Goal: Information Seeking & Learning: Learn about a topic

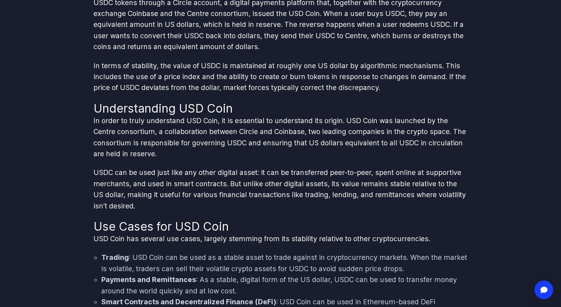
scroll to position [292, 0]
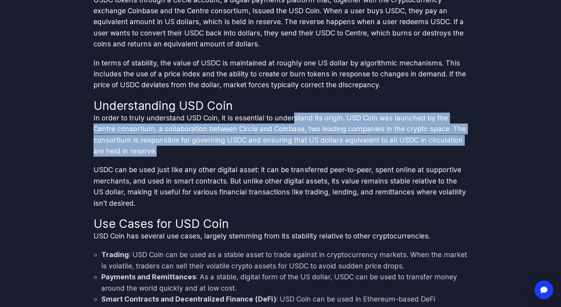
drag, startPoint x: 293, startPoint y: 120, endPoint x: 318, endPoint y: 148, distance: 37.3
click at [318, 148] on p "In order to truly understand USD Coin, it is essential to understand its origin…" at bounding box center [281, 135] width 374 height 44
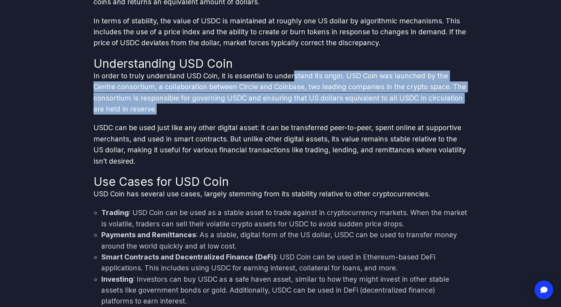
scroll to position [335, 0]
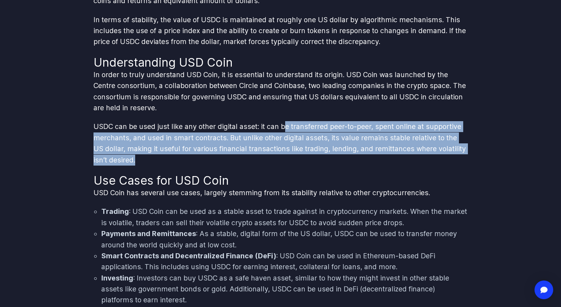
drag, startPoint x: 283, startPoint y: 127, endPoint x: 391, endPoint y: 156, distance: 112.2
click at [391, 156] on p "USDC can be used just like any other digital asset: it can be transferred peer-…" at bounding box center [281, 143] width 374 height 44
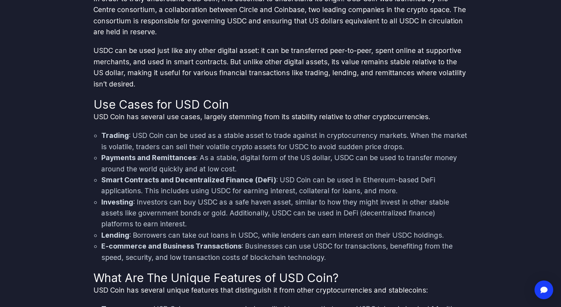
scroll to position [411, 0]
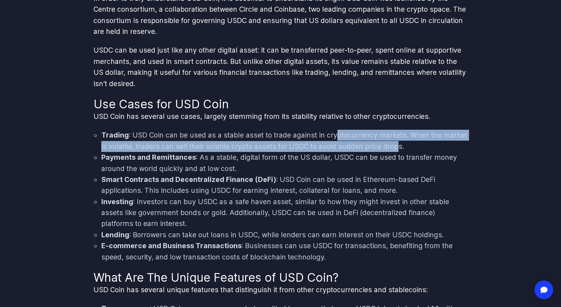
drag, startPoint x: 333, startPoint y: 135, endPoint x: 396, endPoint y: 143, distance: 64.0
click at [396, 143] on li "Trading : USD Coin can be used as a stable asset to trade against in cryptocurr…" at bounding box center [284, 141] width 366 height 22
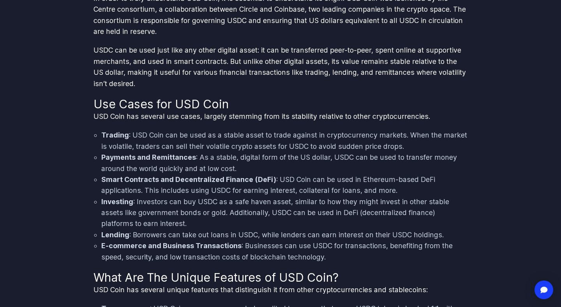
click at [253, 157] on li "Payments and Remittances : As a stable, digital form of the US dollar, USDC can…" at bounding box center [284, 163] width 366 height 22
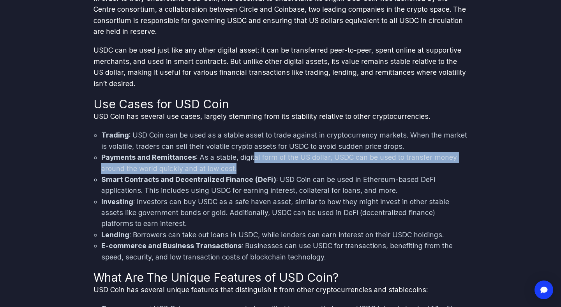
drag, startPoint x: 253, startPoint y: 157, endPoint x: 326, endPoint y: 163, distance: 73.6
click at [326, 163] on li "Payments and Remittances : As a stable, digital form of the US dollar, USDC can…" at bounding box center [284, 163] width 366 height 22
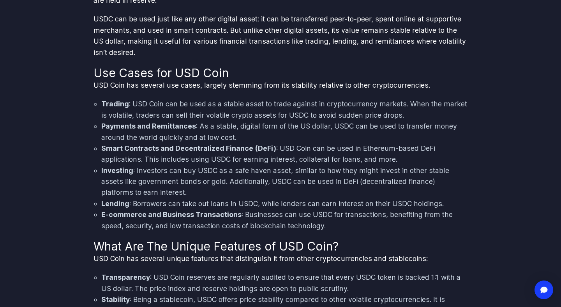
scroll to position [444, 0]
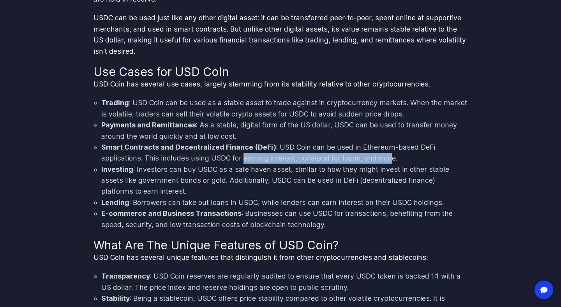
drag, startPoint x: 242, startPoint y: 159, endPoint x: 386, endPoint y: 154, distance: 143.9
click at [386, 154] on li "Smart Contracts and Decentralized Finance (DeFi) : USD Coin can be used in Ethe…" at bounding box center [284, 153] width 366 height 22
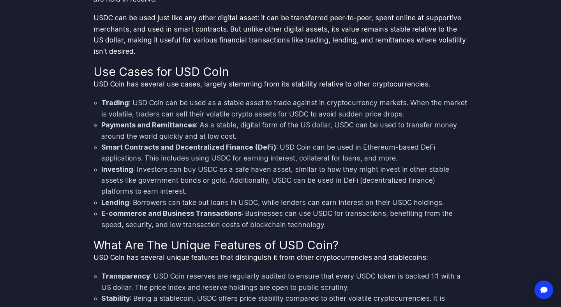
click at [373, 168] on li "Investing : Investors can buy USDC as a safe haven asset, similar to how they m…" at bounding box center [284, 180] width 366 height 33
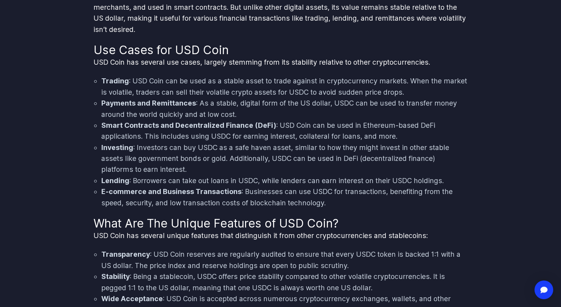
scroll to position [467, 0]
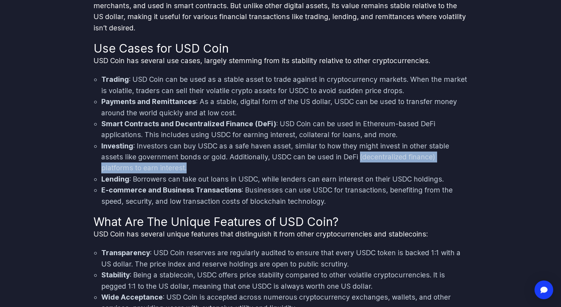
drag, startPoint x: 333, startPoint y: 157, endPoint x: 356, endPoint y: 164, distance: 23.6
click at [356, 164] on li "Investing : Investors can buy USDC as a safe haven asset, similar to how they m…" at bounding box center [284, 157] width 366 height 33
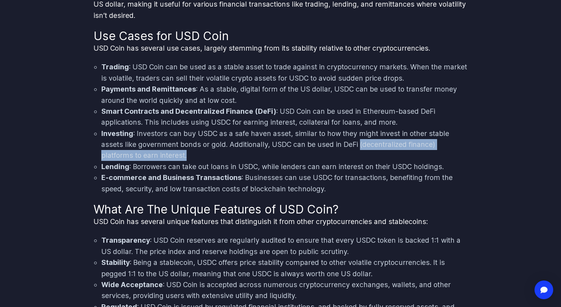
scroll to position [481, 0]
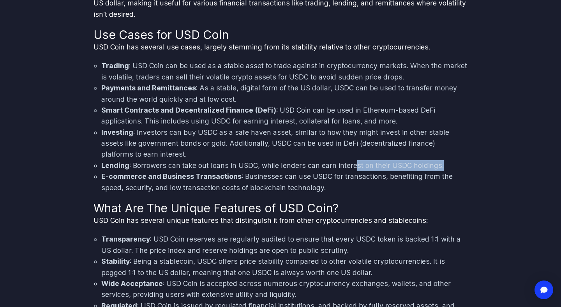
drag, startPoint x: 353, startPoint y: 166, endPoint x: 446, endPoint y: 166, distance: 93.6
click at [446, 166] on li "Lending : Borrowers can take out loans in USDC, while lenders can earn interest…" at bounding box center [284, 165] width 366 height 11
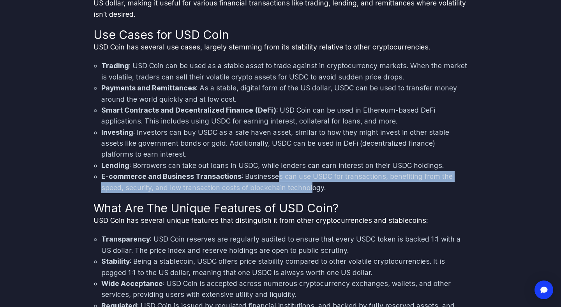
drag, startPoint x: 275, startPoint y: 176, endPoint x: 312, endPoint y: 187, distance: 38.1
click at [312, 187] on li "E-commerce and Business Transactions : Businesses can use USDC for transactions…" at bounding box center [284, 182] width 366 height 22
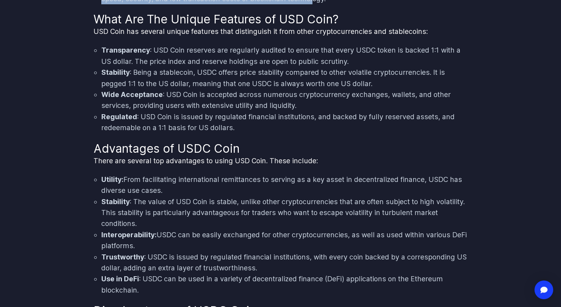
scroll to position [671, 0]
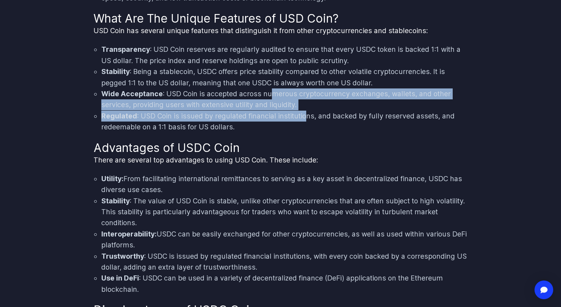
drag, startPoint x: 273, startPoint y: 95, endPoint x: 305, endPoint y: 116, distance: 38.6
click at [305, 116] on ul "Transparency : USD Coin reserves are regularly audited to ensure that every USD…" at bounding box center [281, 88] width 374 height 88
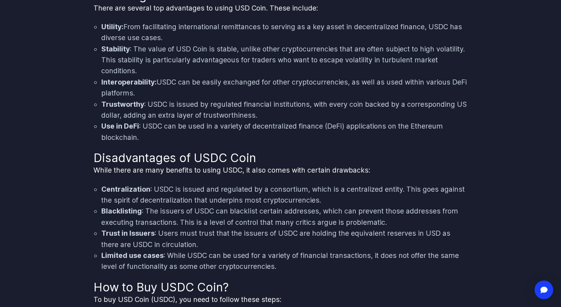
scroll to position [823, 0]
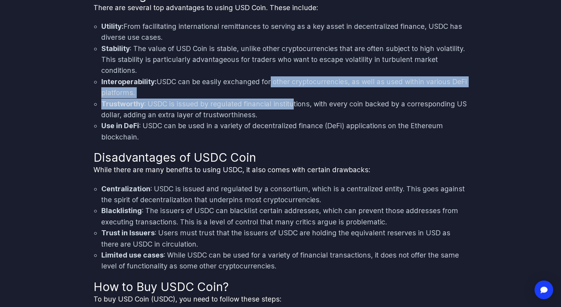
drag, startPoint x: 271, startPoint y: 81, endPoint x: 292, endPoint y: 104, distance: 31.2
click at [292, 104] on ul "Utility: From facilitating international remittances to serving as a key asset …" at bounding box center [281, 82] width 374 height 122
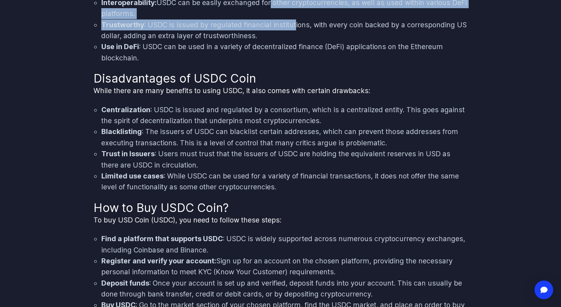
scroll to position [907, 0]
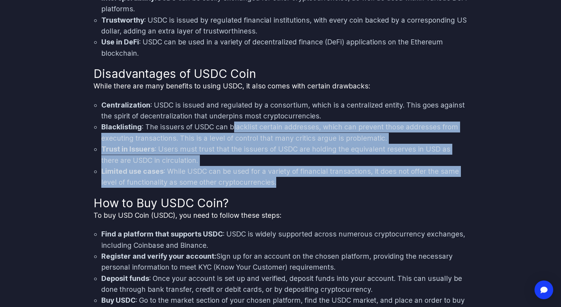
drag, startPoint x: 231, startPoint y: 127, endPoint x: 368, endPoint y: 177, distance: 145.8
click at [368, 177] on ul "Centralization : USDC is issued and regulated by a consortium, which is a centr…" at bounding box center [281, 144] width 374 height 88
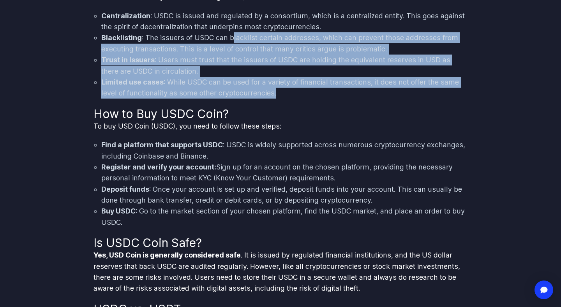
scroll to position [998, 0]
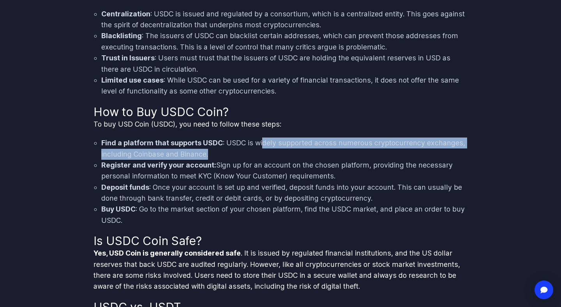
drag, startPoint x: 262, startPoint y: 145, endPoint x: 258, endPoint y: 150, distance: 6.8
click at [258, 150] on li "Find a platform that supports USDC : USDC is widely supported across numerous c…" at bounding box center [284, 149] width 366 height 22
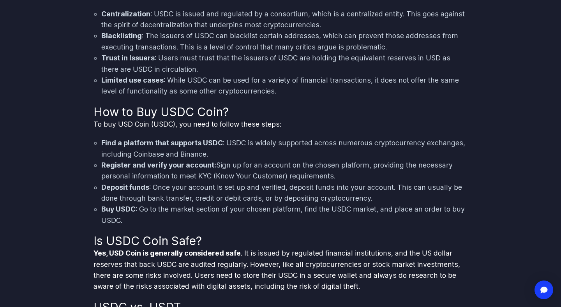
drag, startPoint x: 219, startPoint y: 166, endPoint x: 348, endPoint y: 173, distance: 129.2
click at [348, 173] on li "Register and verify your account: Sign up for an account on the chosen platform…" at bounding box center [284, 171] width 366 height 22
click at [318, 138] on li "Find a platform that supports USDC : USDC is widely supported across numerous c…" at bounding box center [284, 149] width 366 height 22
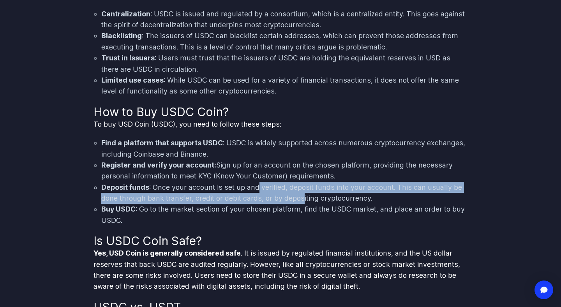
drag, startPoint x: 257, startPoint y: 185, endPoint x: 302, endPoint y: 195, distance: 46.3
click at [302, 195] on li "Deposit funds : Once your account is set up and verified, deposit funds into yo…" at bounding box center [284, 193] width 366 height 22
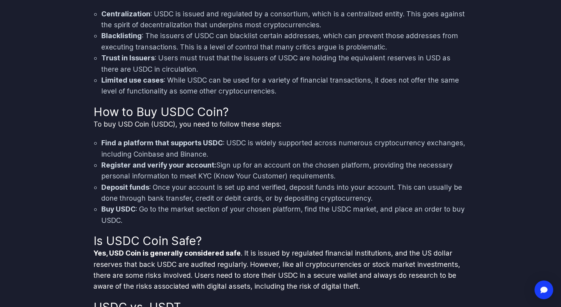
click at [193, 211] on li "Buy USDC : Go to the market section of your chosen platform, find the USDC mark…" at bounding box center [284, 215] width 366 height 22
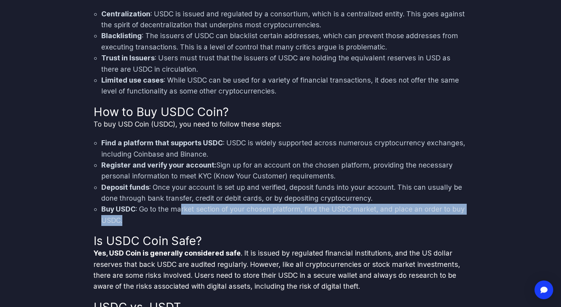
drag, startPoint x: 181, startPoint y: 208, endPoint x: 201, endPoint y: 216, distance: 21.5
click at [201, 216] on li "Buy USDC : Go to the market section of your chosen platform, find the USDC mark…" at bounding box center [284, 215] width 366 height 22
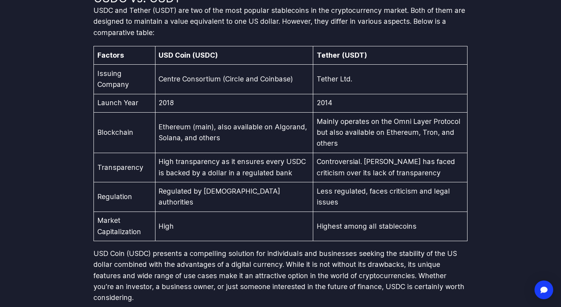
scroll to position [1308, 0]
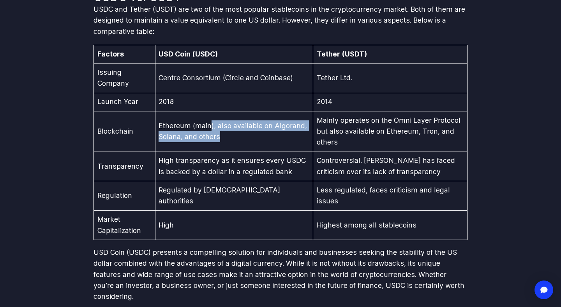
drag, startPoint x: 212, startPoint y: 124, endPoint x: 262, endPoint y: 133, distance: 51.0
click at [262, 133] on td "Ethereum (main), also available on Algorand, Solana, and others" at bounding box center [234, 131] width 158 height 41
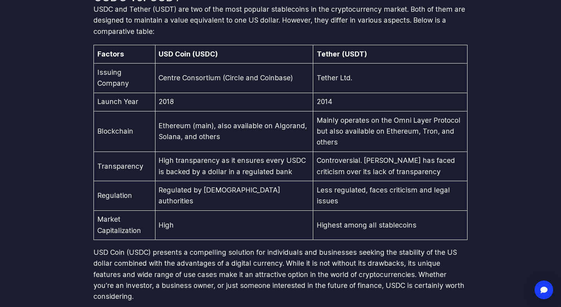
click at [341, 122] on td "Mainly operates on the Omni Layer Protocol but also available on Ethereum, Tron…" at bounding box center [390, 131] width 154 height 41
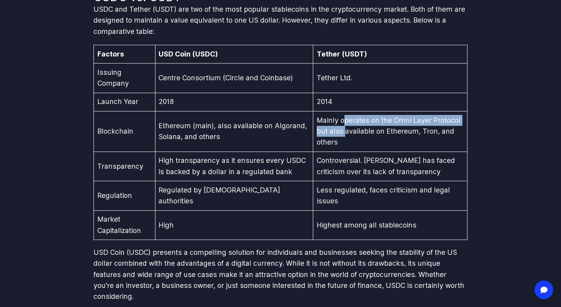
drag, startPoint x: 339, startPoint y: 122, endPoint x: 337, endPoint y: 136, distance: 14.6
click at [337, 136] on td "Mainly operates on the Omni Layer Protocol but also available on Ethereum, Tron…" at bounding box center [390, 131] width 154 height 41
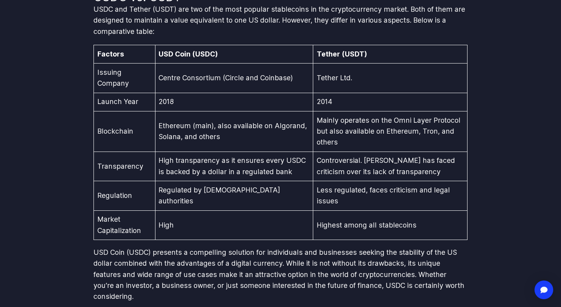
click at [246, 163] on td "High transparency as it ensures every USDC is backed by a dollar in a regulated…" at bounding box center [234, 167] width 158 height 30
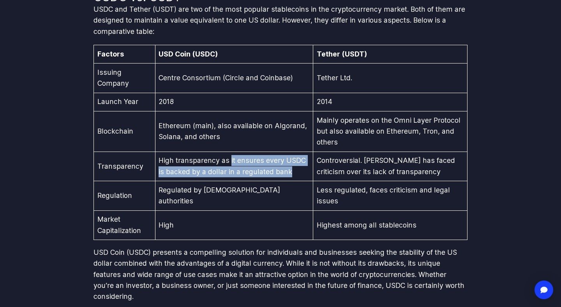
drag, startPoint x: 231, startPoint y: 162, endPoint x: 243, endPoint y: 180, distance: 21.6
click at [243, 180] on td "High transparency as it ensures every USDC is backed by a dollar in a regulated…" at bounding box center [234, 167] width 158 height 30
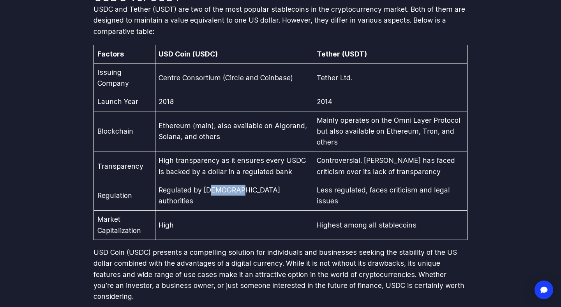
drag, startPoint x: 212, startPoint y: 199, endPoint x: 237, endPoint y: 202, distance: 24.4
click at [237, 202] on td "Regulated by [DEMOGRAPHIC_DATA] authorities" at bounding box center [234, 196] width 158 height 30
click at [233, 225] on td "High" at bounding box center [234, 226] width 158 height 30
drag, startPoint x: 217, startPoint y: 230, endPoint x: 161, endPoint y: 225, distance: 55.9
click at [161, 225] on td "High" at bounding box center [234, 226] width 158 height 30
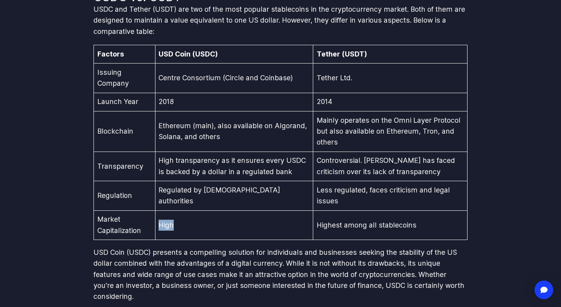
click at [219, 220] on td "High" at bounding box center [234, 226] width 158 height 30
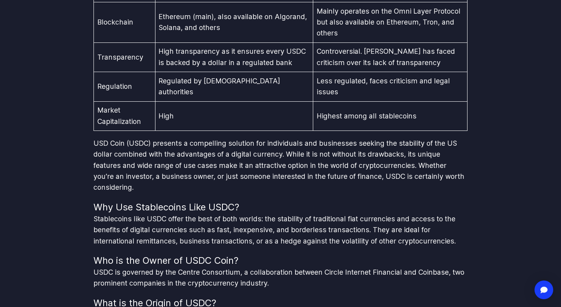
scroll to position [1418, 0]
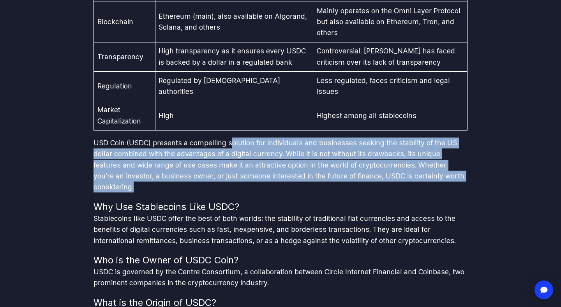
drag, startPoint x: 230, startPoint y: 143, endPoint x: 313, endPoint y: 183, distance: 91.4
click at [313, 183] on p "USD Coin (USDC) presents a compelling solution for individuals and businesses s…" at bounding box center [281, 165] width 374 height 55
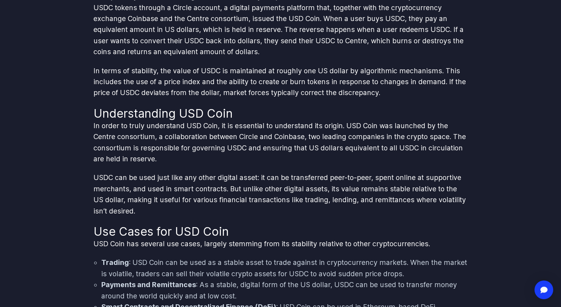
scroll to position [0, 0]
